Goal: Book appointment/travel/reservation

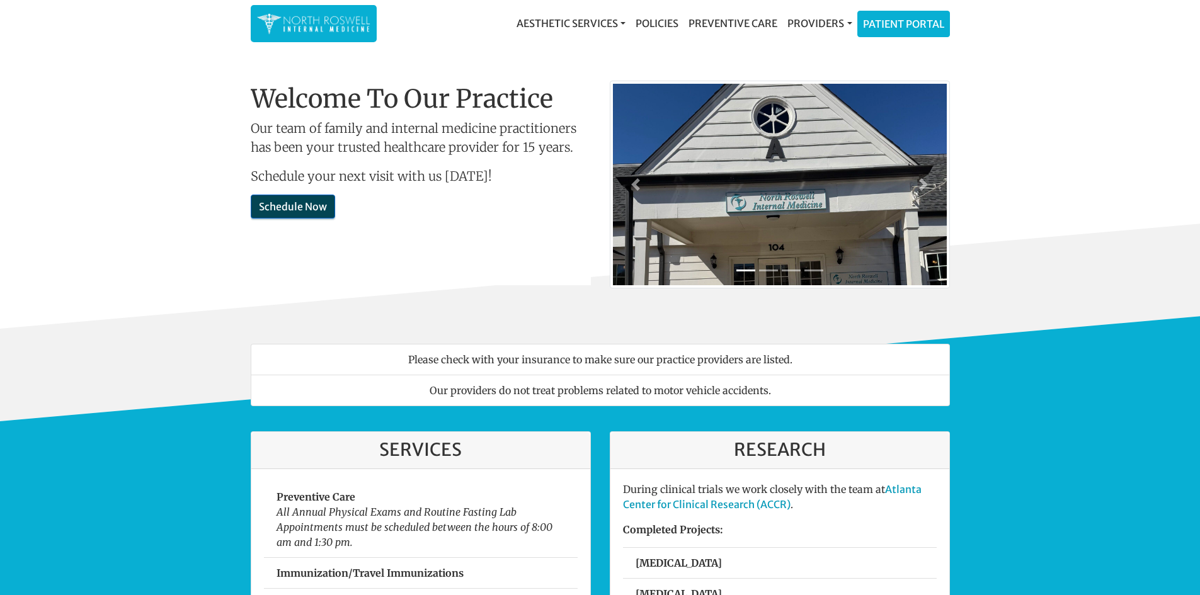
click at [309, 207] on link "Schedule Now" at bounding box center [293, 207] width 84 height 24
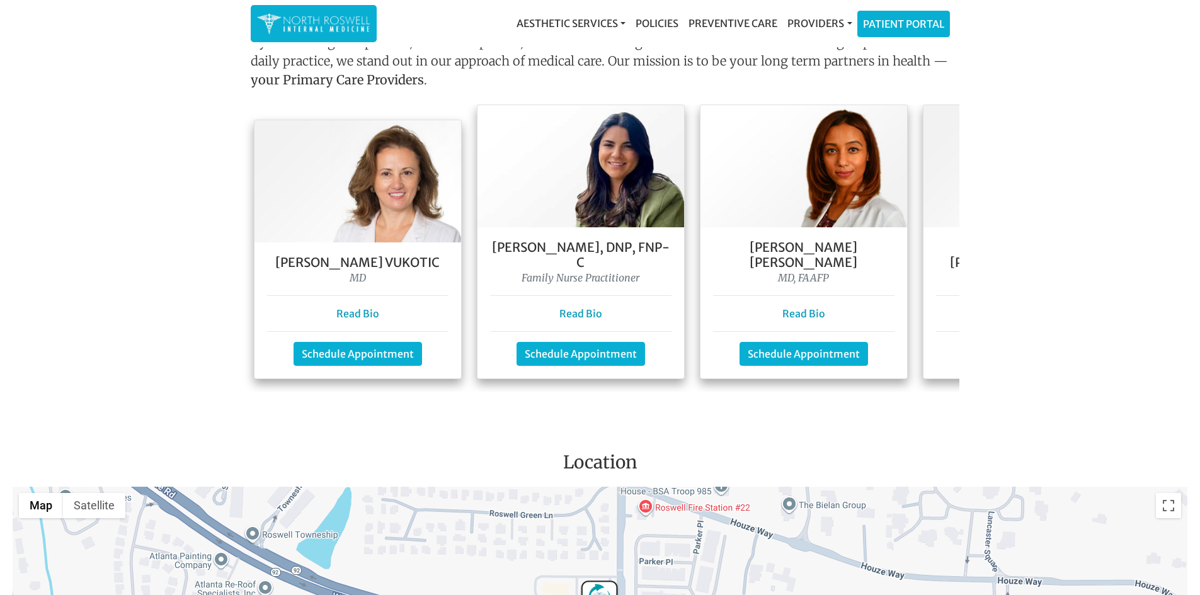
scroll to position [1087, 0]
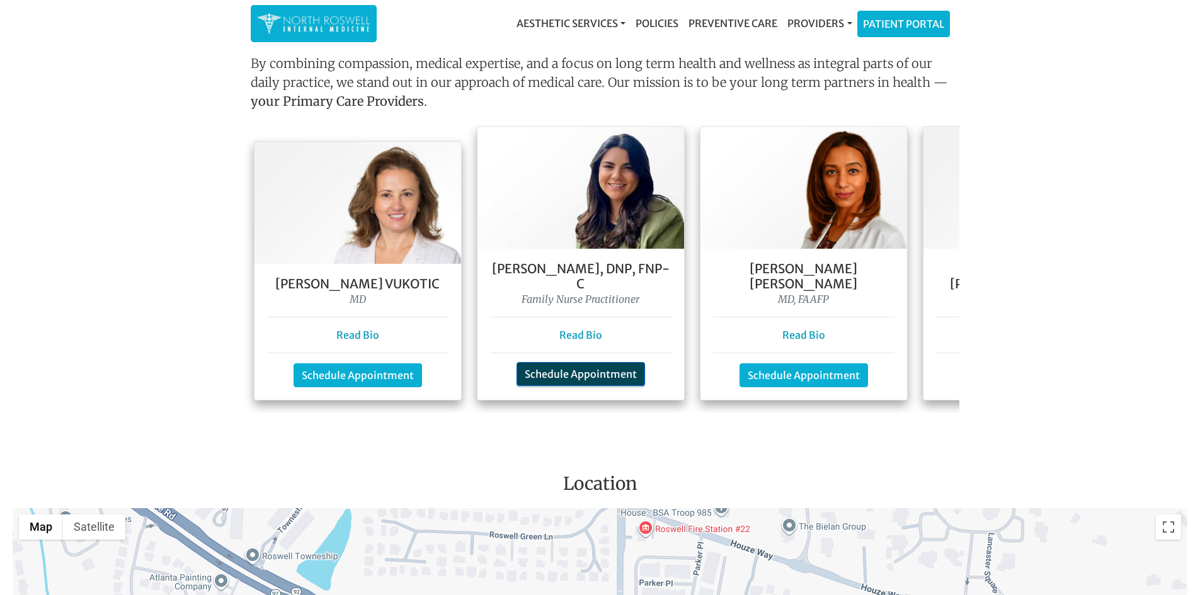
click at [600, 362] on link "Schedule Appointment" at bounding box center [580, 374] width 128 height 24
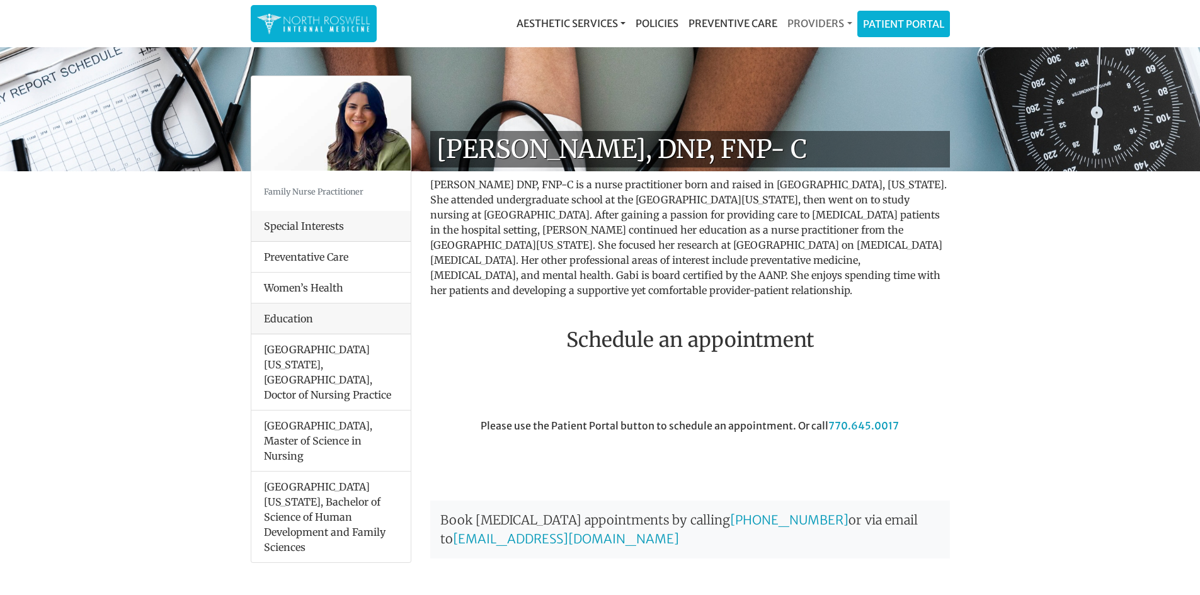
click at [841, 25] on link "Providers" at bounding box center [819, 23] width 74 height 25
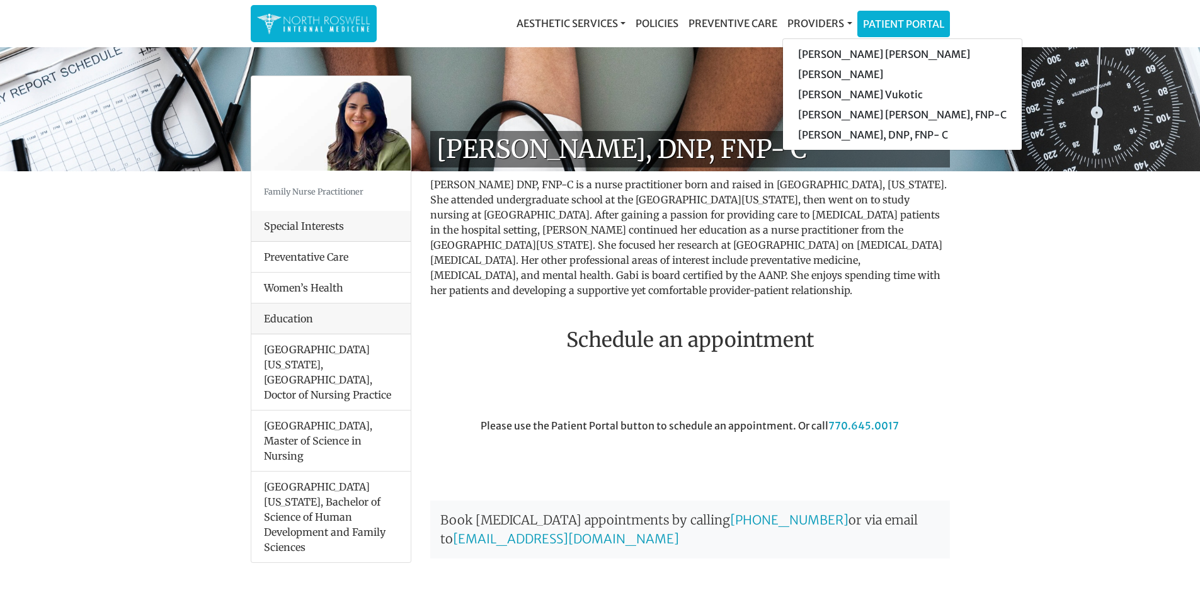
click at [661, 229] on p "Gabi Clark DNP, FNP-C is a nurse practitioner born and raised in Chattanooga, T…" at bounding box center [690, 237] width 520 height 121
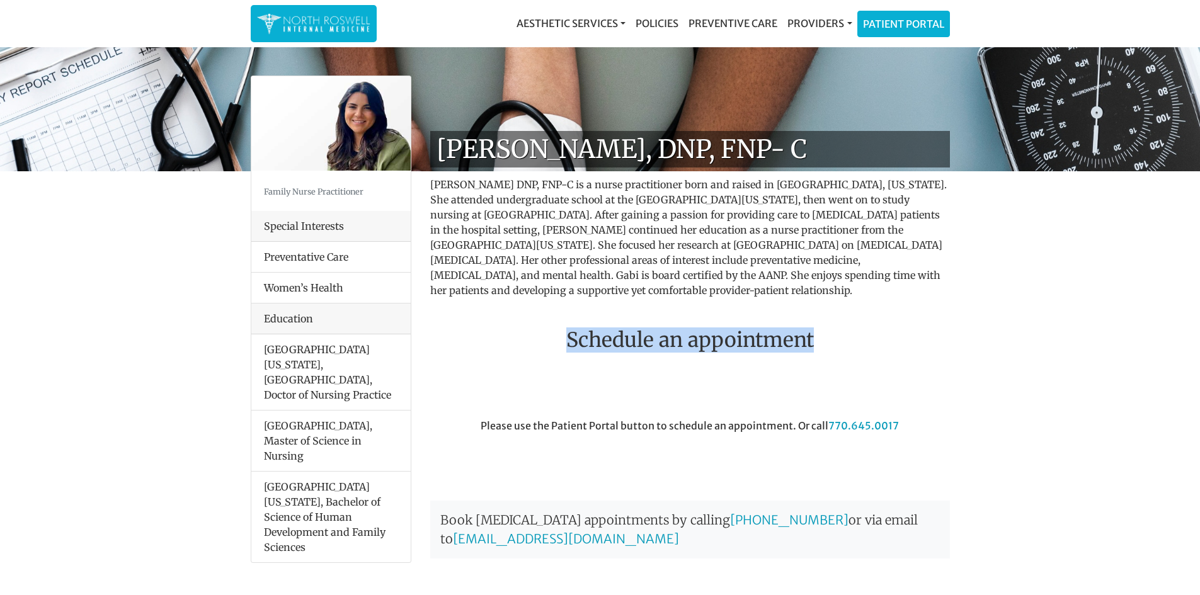
drag, startPoint x: 562, startPoint y: 316, endPoint x: 932, endPoint y: 320, distance: 369.7
click at [932, 328] on h2 "Schedule an appointment" at bounding box center [690, 340] width 520 height 24
click at [943, 328] on h2 "Schedule an appointment" at bounding box center [690, 340] width 520 height 24
click at [559, 21] on link "Aesthetic Services" at bounding box center [570, 23] width 119 height 25
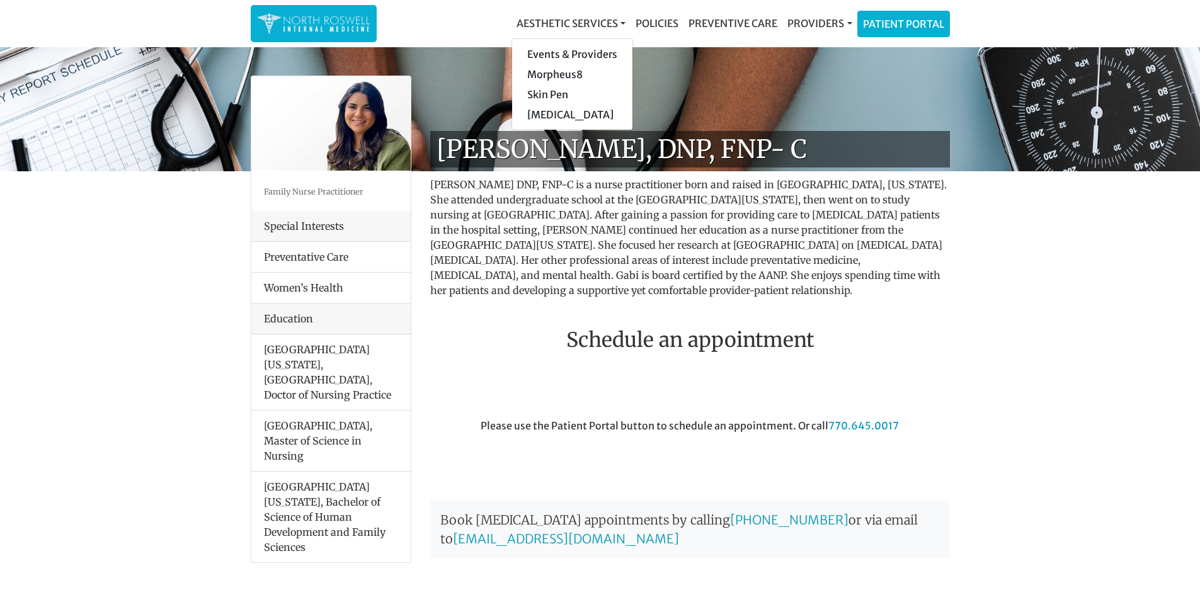
click at [474, 21] on div "Aesthetic Services Events & Providers Morpheus8 Skin Pen Xeomin Policies Preven…" at bounding box center [668, 24] width 563 height 26
